Goal: Task Accomplishment & Management: Use online tool/utility

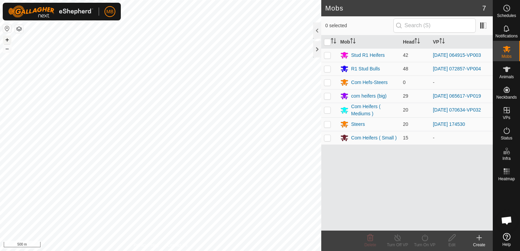
click at [4, 41] on button "+" at bounding box center [7, 40] width 8 height 8
click at [7, 43] on button "+" at bounding box center [7, 40] width 8 height 8
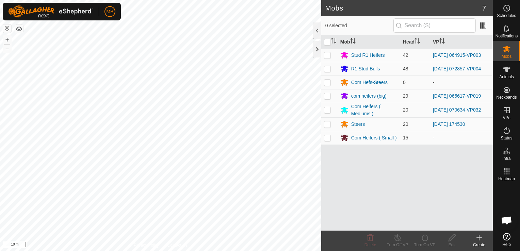
click at [194, 0] on html "MB Schedules Notifications Mobs Animals Neckbands VPs Status Infra Heatmap Help…" at bounding box center [260, 125] width 520 height 251
click at [4, 48] on button "–" at bounding box center [7, 49] width 8 height 8
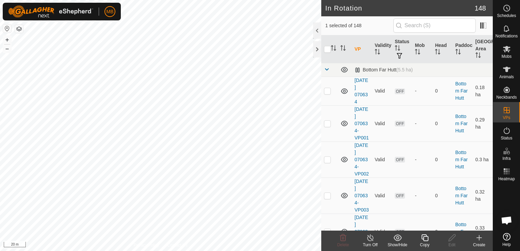
click at [426, 244] on div "Copy" at bounding box center [424, 245] width 27 height 6
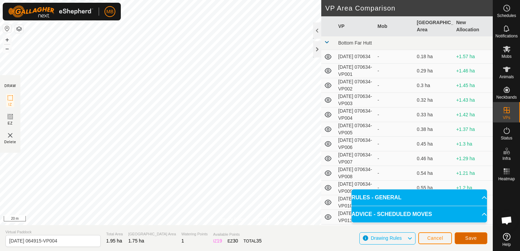
click at [479, 237] on button "Save" at bounding box center [471, 238] width 33 height 12
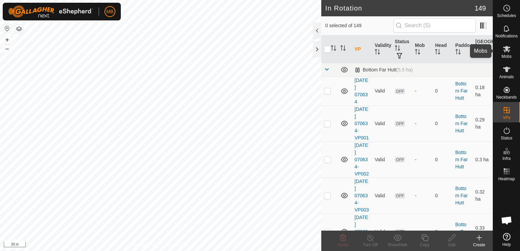
click at [506, 53] on icon at bounding box center [507, 49] width 8 height 8
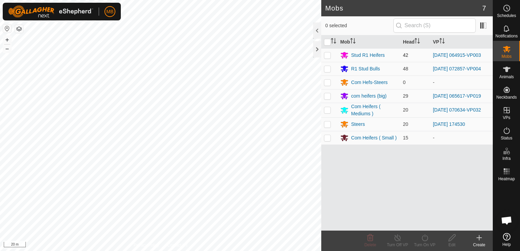
click at [323, 56] on td at bounding box center [329, 55] width 16 height 14
checkbox input "true"
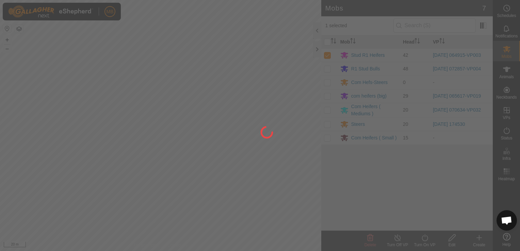
click at [422, 239] on div "MB Schedules Notifications Mobs Animals Neckbands VPs Status Infra Heatmap Help…" at bounding box center [260, 125] width 520 height 251
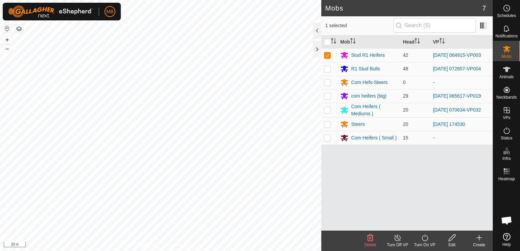
click at [425, 238] on icon at bounding box center [425, 238] width 9 height 8
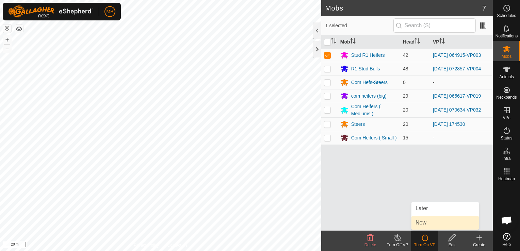
click at [426, 223] on link "Now" at bounding box center [444, 223] width 67 height 14
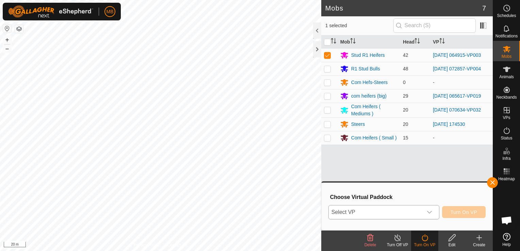
click at [426, 215] on div "dropdown trigger" at bounding box center [430, 213] width 14 height 14
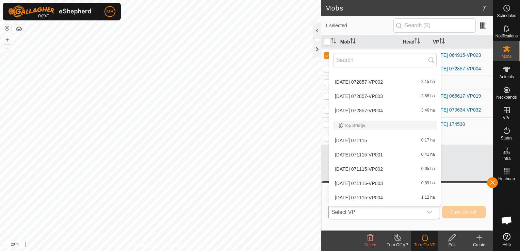
scroll to position [2141, 0]
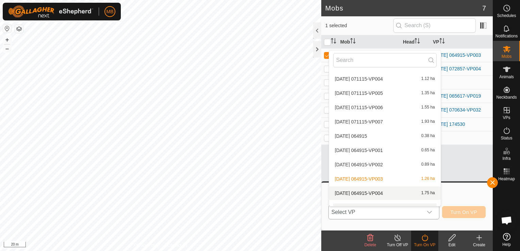
click at [417, 194] on li "[DATE] 064915-VP004 1.75 ha" at bounding box center [385, 194] width 112 height 14
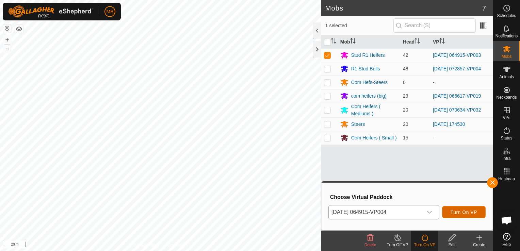
click at [458, 214] on span "Turn On VP" at bounding box center [464, 212] width 27 height 5
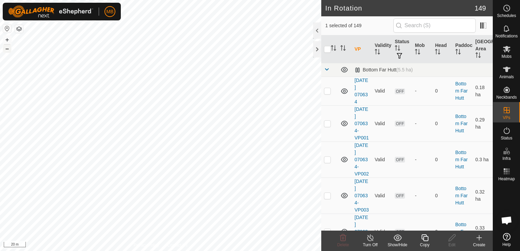
drag, startPoint x: 353, startPoint y: 167, endPoint x: 9, endPoint y: 51, distance: 363.3
click at [9, 51] on button "–" at bounding box center [7, 49] width 8 height 8
click at [219, 0] on html "MB Schedules Notifications Mobs Animals Neckbands VPs Status Infra Heatmap Help…" at bounding box center [260, 125] width 520 height 251
checkbox input "true"
checkbox input "false"
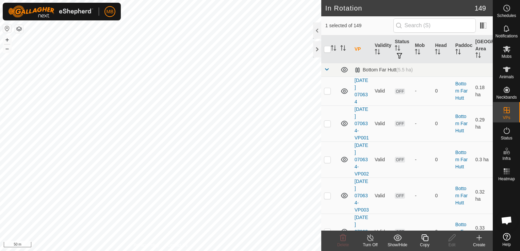
click at [425, 247] on div "Copy" at bounding box center [424, 245] width 27 height 6
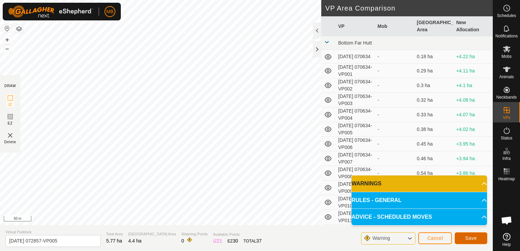
click at [472, 236] on span "Save" at bounding box center [471, 238] width 12 height 5
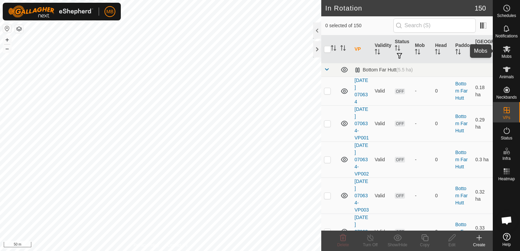
click at [504, 52] on icon at bounding box center [507, 49] width 8 height 8
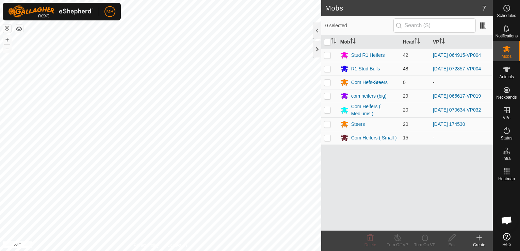
click at [329, 67] on p-checkbox at bounding box center [327, 68] width 7 height 5
checkbox input "true"
click at [425, 240] on icon at bounding box center [425, 238] width 9 height 8
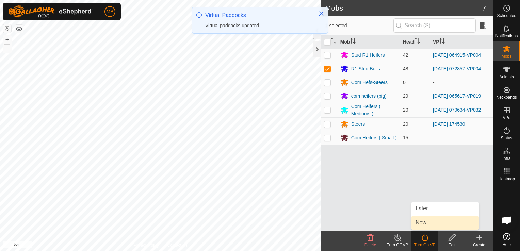
click at [425, 219] on link "Now" at bounding box center [444, 223] width 67 height 14
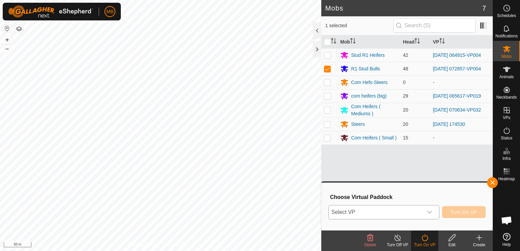
click at [434, 210] on div "dropdown trigger" at bounding box center [430, 213] width 14 height 14
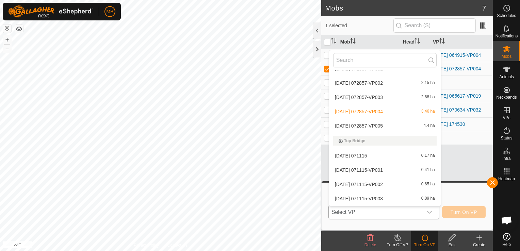
scroll to position [2023, 0]
click at [403, 123] on li "[DATE] 072857-VP005 4.4 ha" at bounding box center [385, 125] width 112 height 14
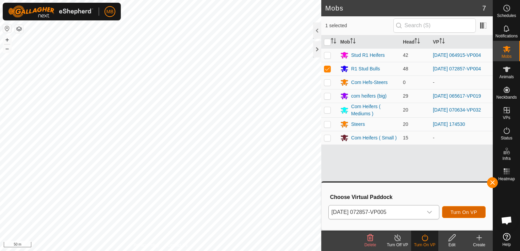
click at [461, 212] on span "Turn On VP" at bounding box center [464, 212] width 27 height 5
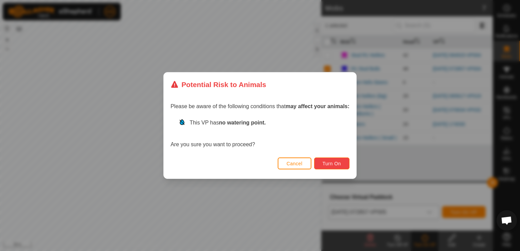
click at [329, 167] on button "Turn On" at bounding box center [331, 164] width 35 height 12
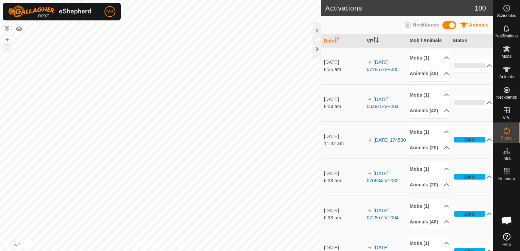
click at [6, 51] on button "–" at bounding box center [7, 49] width 8 height 8
click at [6, 41] on button "+" at bounding box center [7, 40] width 8 height 8
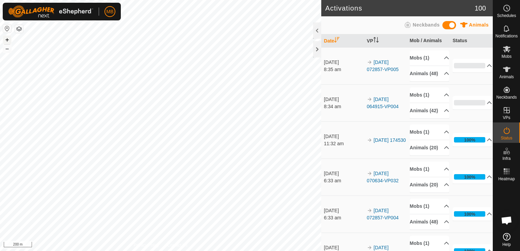
click at [6, 41] on button "+" at bounding box center [7, 40] width 8 height 8
click at [148, 251] on html "MB Schedules Notifications Mobs Animals Neckbands VPs Status Infra Heatmap Help…" at bounding box center [260, 125] width 520 height 251
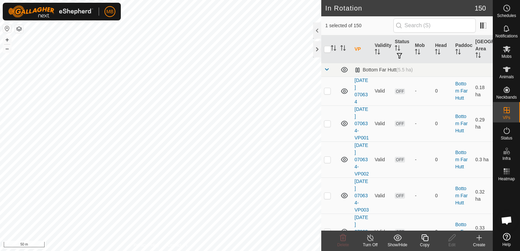
click at [424, 240] on icon at bounding box center [425, 238] width 9 height 8
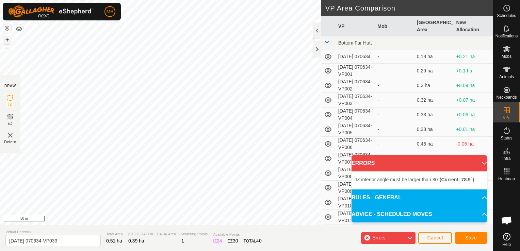
click at [7, 41] on button "+" at bounding box center [7, 40] width 8 height 8
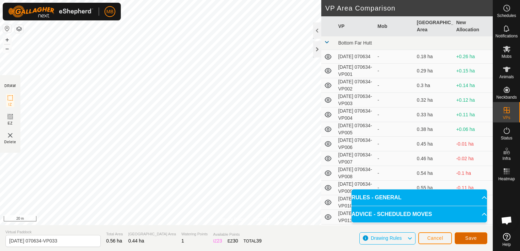
click at [474, 238] on span "Save" at bounding box center [471, 238] width 12 height 5
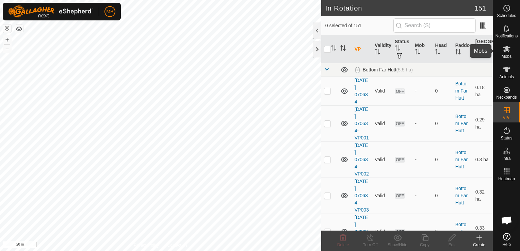
click at [512, 55] on span "Mobs" at bounding box center [507, 56] width 10 height 4
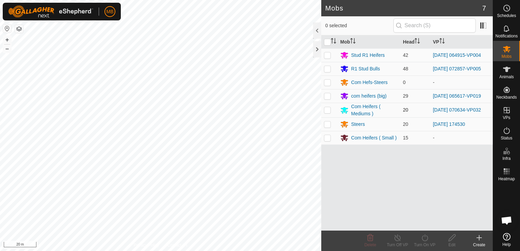
click at [327, 110] on p-checkbox at bounding box center [327, 109] width 7 height 5
checkbox input "true"
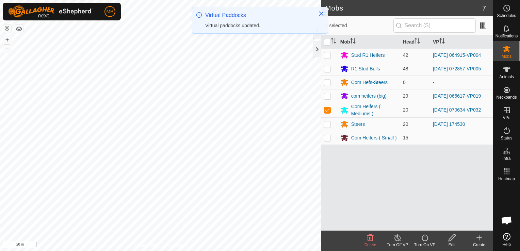
click at [425, 240] on icon at bounding box center [425, 238] width 9 height 8
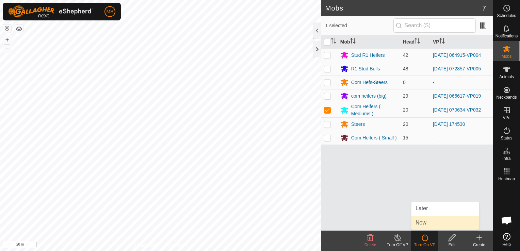
click at [430, 226] on link "Now" at bounding box center [444, 223] width 67 height 14
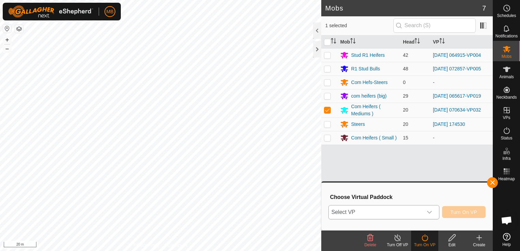
click at [426, 213] on div "dropdown trigger" at bounding box center [430, 213] width 14 height 14
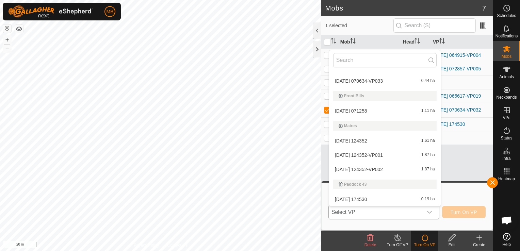
scroll to position [365, 0]
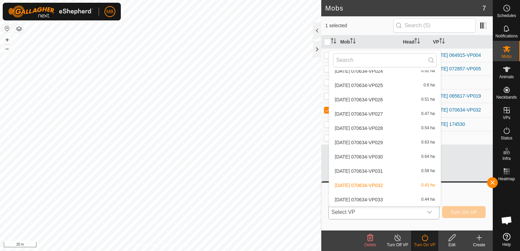
click at [385, 197] on li "[DATE] 070634-VP033 0.44 ha" at bounding box center [385, 200] width 112 height 14
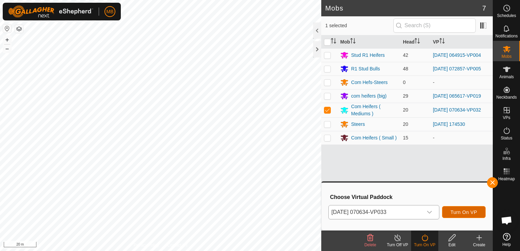
click at [471, 214] on span "Turn On VP" at bounding box center [464, 212] width 27 height 5
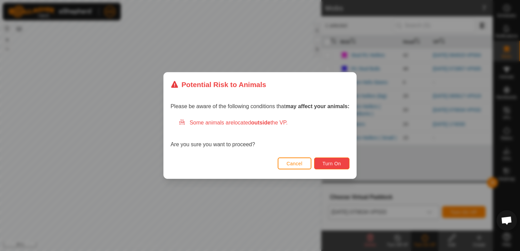
click at [336, 164] on span "Turn On" at bounding box center [332, 163] width 18 height 5
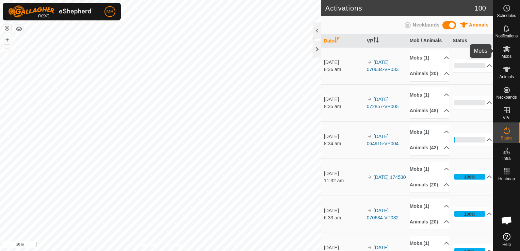
click at [503, 53] on icon at bounding box center [507, 49] width 8 height 8
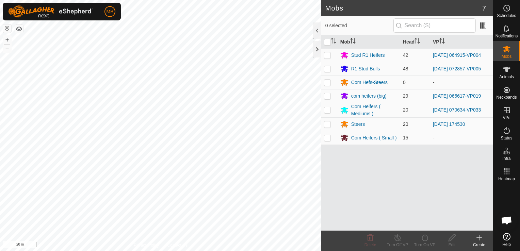
click at [325, 126] on p-checkbox at bounding box center [327, 124] width 7 height 5
checkbox input "true"
click at [428, 245] on div "Turn On VP" at bounding box center [424, 245] width 27 height 6
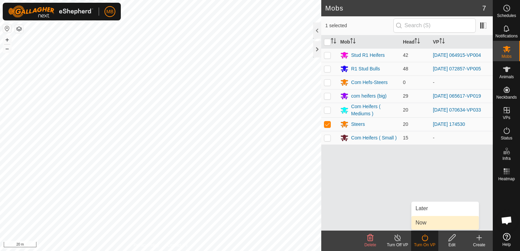
click at [430, 223] on link "Now" at bounding box center [444, 223] width 67 height 14
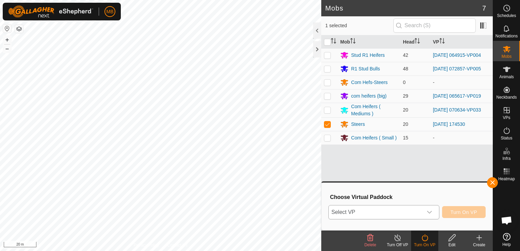
click at [427, 212] on div "dropdown trigger" at bounding box center [430, 213] width 14 height 14
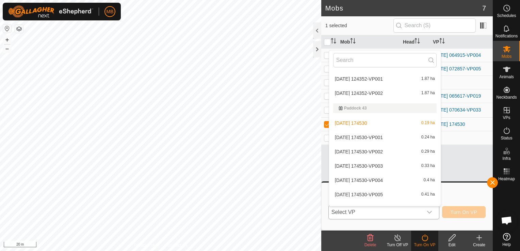
scroll to position [552, 0]
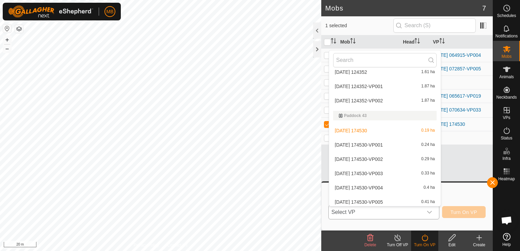
click at [383, 147] on li "[DATE] 174530-VP001 0.24 ha" at bounding box center [385, 145] width 112 height 14
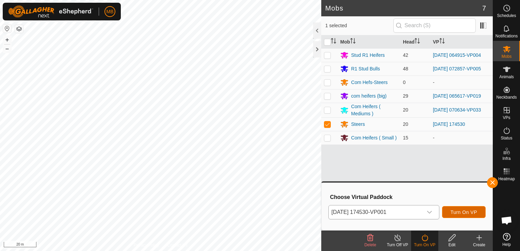
click at [449, 212] on button "Turn On VP" at bounding box center [464, 212] width 44 height 12
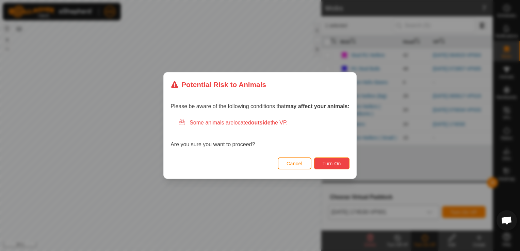
click at [322, 161] on button "Turn On" at bounding box center [331, 164] width 35 height 12
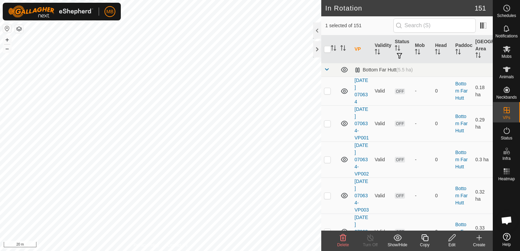
click at [210, 0] on html "MB Schedules Notifications Mobs Animals Neckbands VPs Status Infra Heatmap Help…" at bounding box center [260, 125] width 520 height 251
click at [196, 0] on html "MB Schedules Notifications Mobs Animals Neckbands VPs Status Infra Heatmap Help…" at bounding box center [260, 125] width 520 height 251
click at [513, 54] on div "Mobs" at bounding box center [506, 51] width 27 height 20
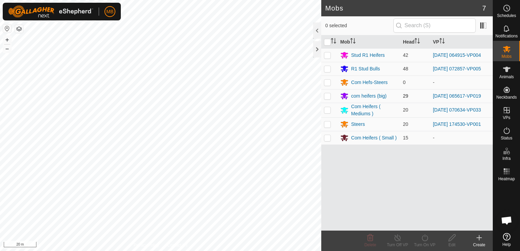
click at [325, 97] on p-checkbox at bounding box center [327, 95] width 7 height 5
checkbox input "true"
click at [432, 243] on div "Turn On VP" at bounding box center [424, 245] width 27 height 6
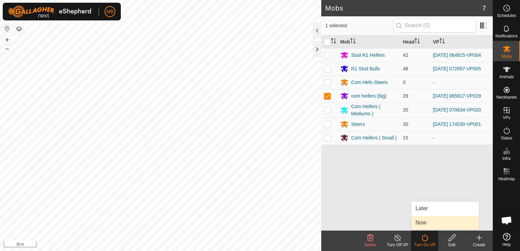
click at [429, 222] on link "Now" at bounding box center [444, 223] width 67 height 14
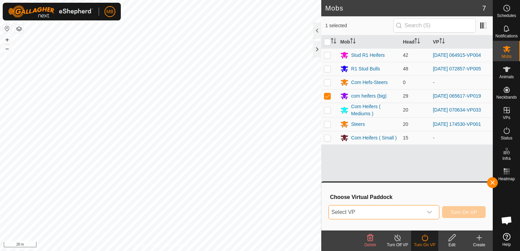
click at [423, 214] on span "Select VP" at bounding box center [376, 213] width 94 height 14
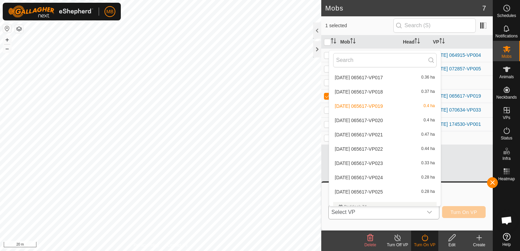
scroll to position [1435, 0]
click at [404, 122] on li "[DATE] 065617-VP020 0.4 ha" at bounding box center [385, 121] width 112 height 14
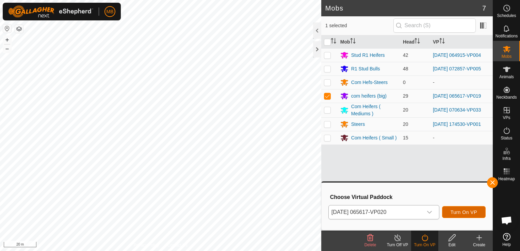
click at [450, 213] on button "Turn On VP" at bounding box center [464, 212] width 44 height 12
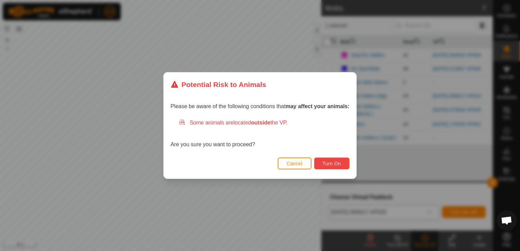
click at [342, 169] on button "Turn On" at bounding box center [331, 164] width 35 height 12
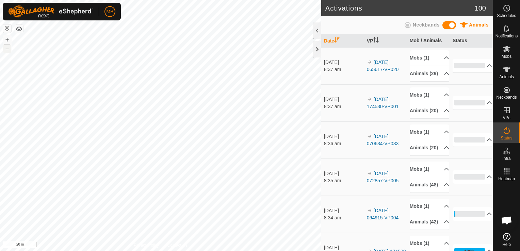
click at [9, 47] on button "–" at bounding box center [7, 49] width 8 height 8
